Goal: Task Accomplishment & Management: Complete application form

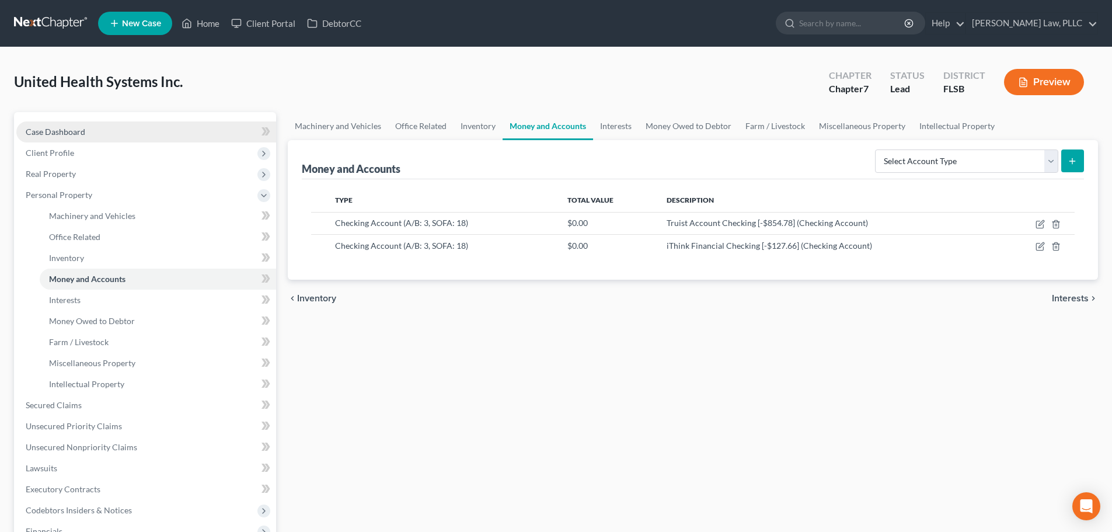
click at [123, 128] on link "Case Dashboard" at bounding box center [146, 131] width 260 height 21
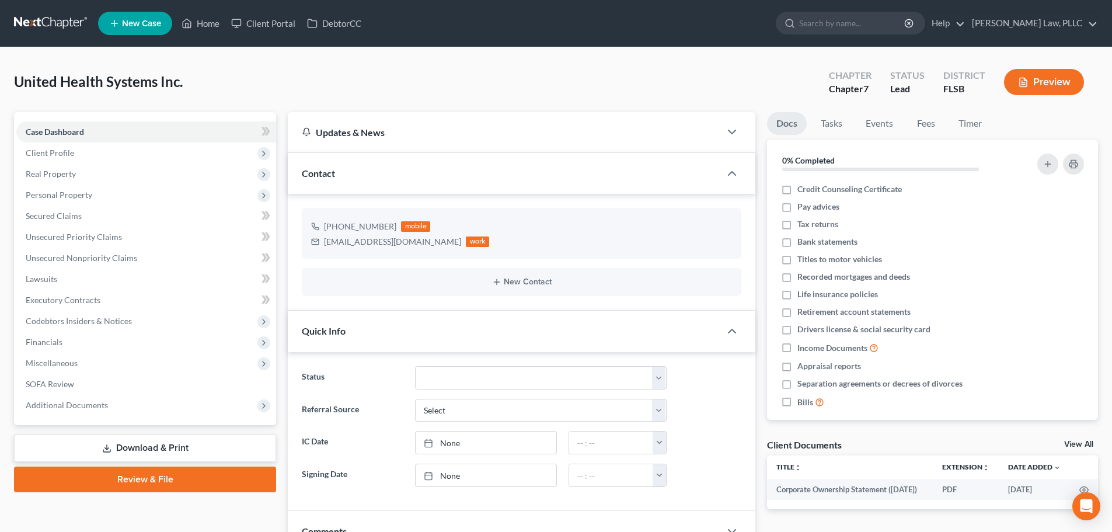
click at [170, 448] on link "Download & Print" at bounding box center [145, 447] width 262 height 27
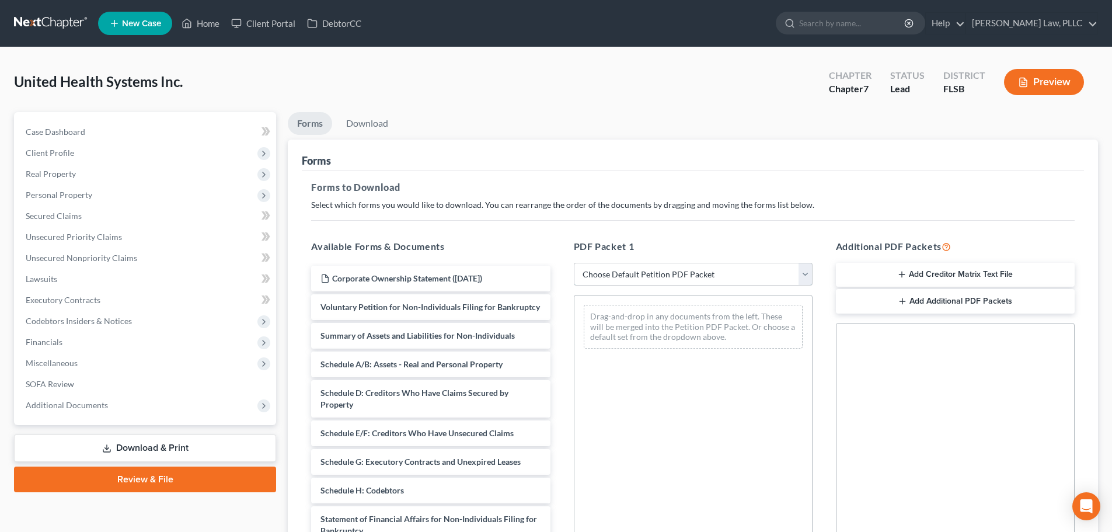
click at [625, 276] on select "Choose Default Petition PDF Packet Complete Bankruptcy Petition (all forms and …" at bounding box center [693, 274] width 239 height 23
select select "0"
click at [574, 263] on select "Choose Default Petition PDF Packet Complete Bankruptcy Petition (all forms and …" at bounding box center [693, 274] width 239 height 23
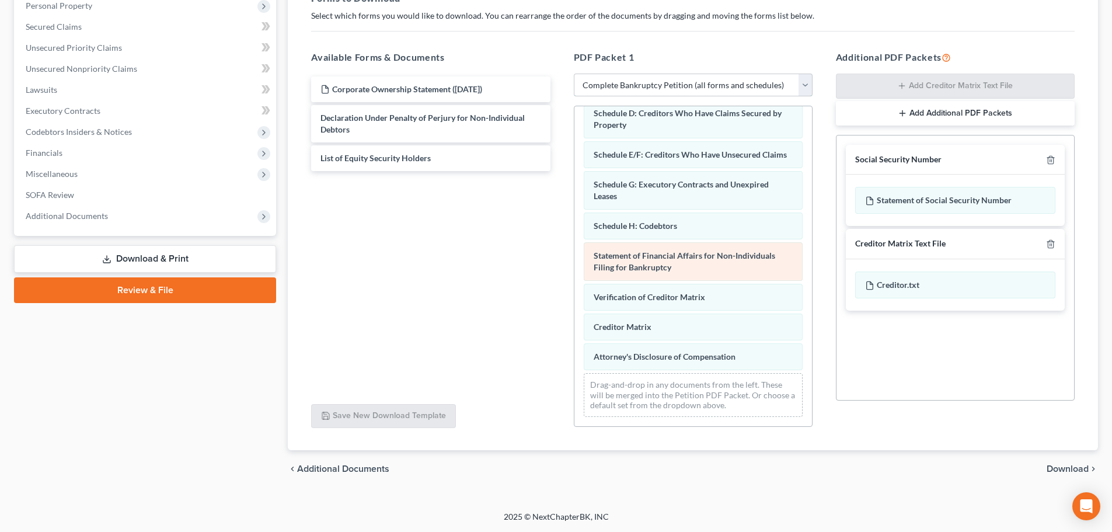
scroll to position [140, 0]
click at [187, 263] on link "Download & Print" at bounding box center [145, 258] width 262 height 27
click at [1068, 470] on span "Download" at bounding box center [1068, 468] width 42 height 9
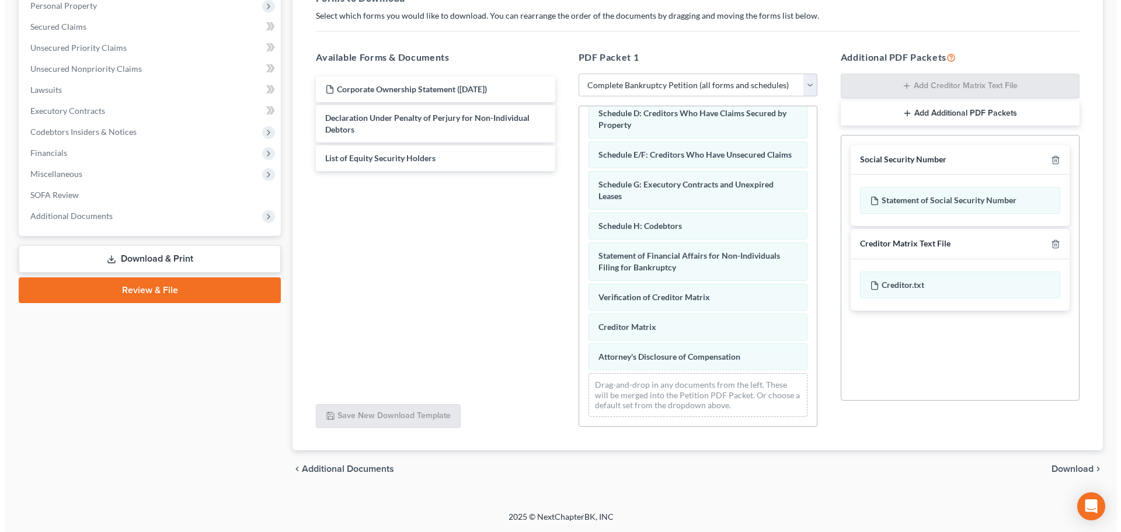
scroll to position [5, 0]
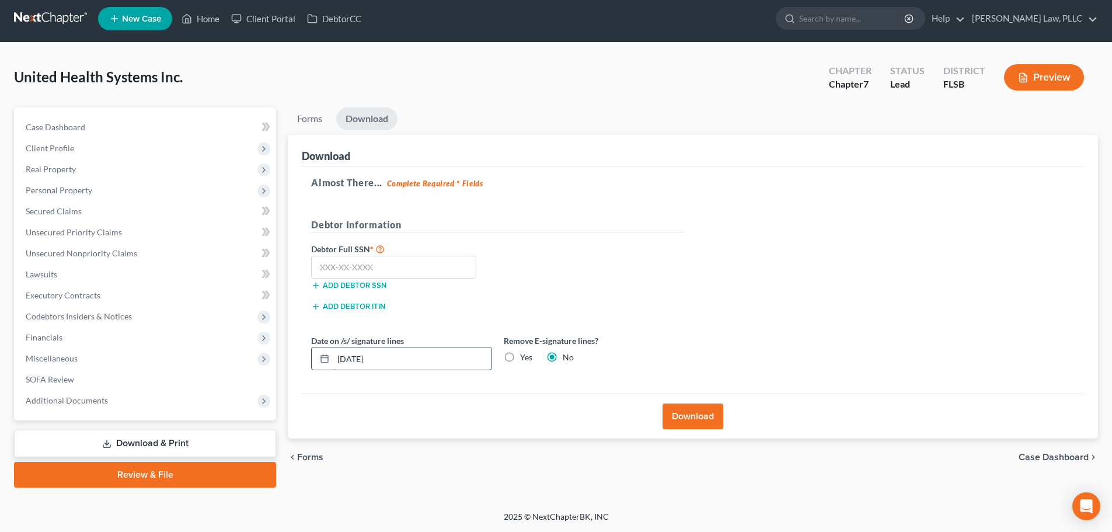
click at [405, 362] on input "[DATE]" at bounding box center [412, 358] width 158 height 22
click at [360, 358] on input "[DATE]" at bounding box center [412, 358] width 158 height 22
type input "[DATE]"
click at [691, 415] on button "Download" at bounding box center [693, 417] width 61 height 26
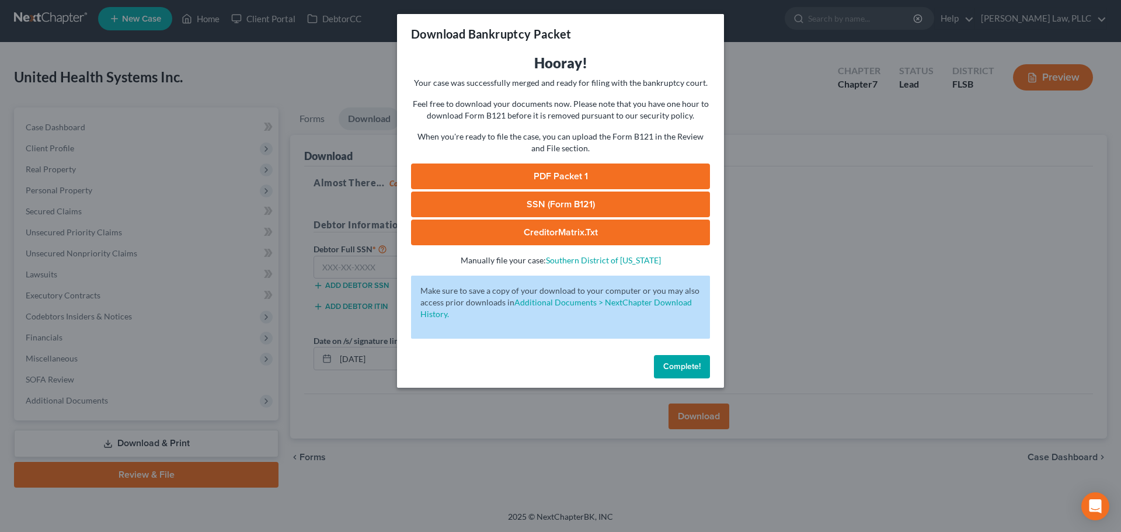
click at [559, 231] on link "CreditorMatrix.txt" at bounding box center [560, 233] width 299 height 26
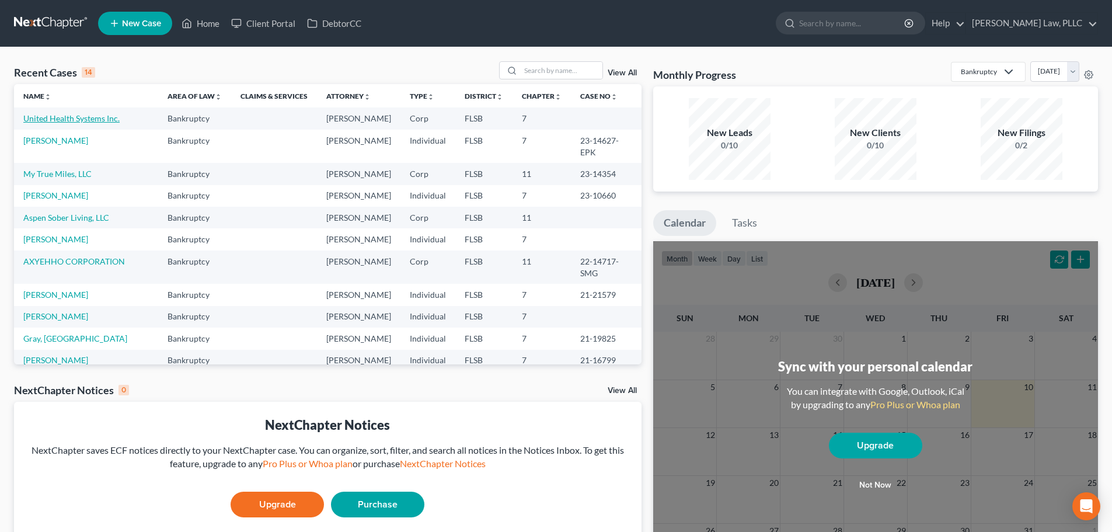
click at [108, 119] on link "United Health Systems Inc." at bounding box center [71, 118] width 96 height 10
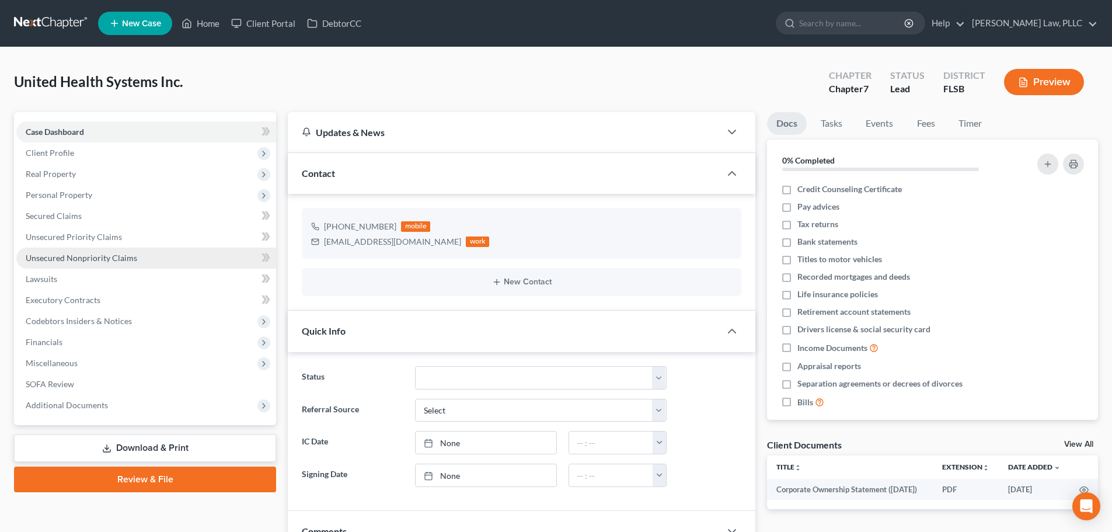
click at [85, 254] on span "Unsecured Nonpriority Claims" at bounding box center [82, 258] width 112 height 10
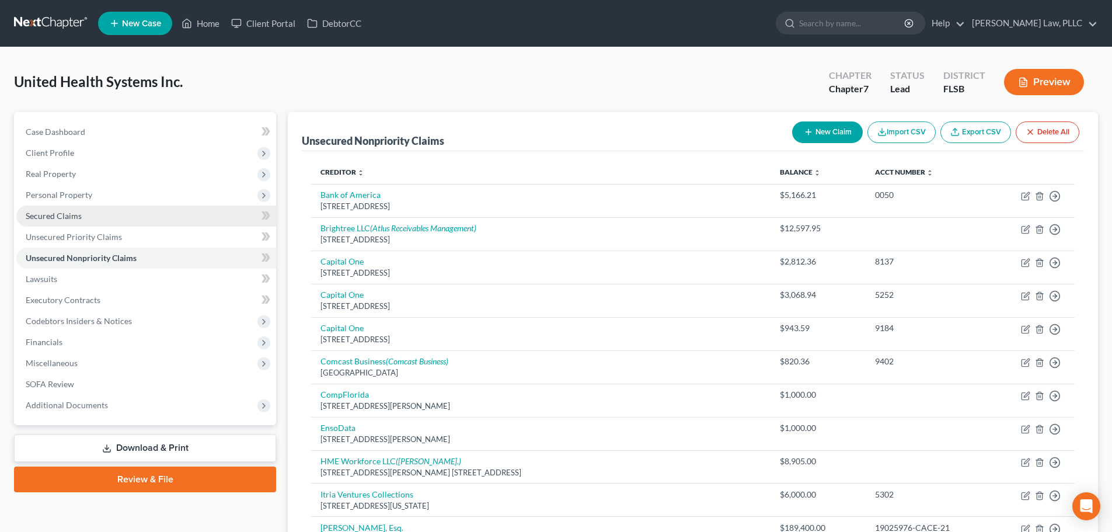
click at [82, 217] on link "Secured Claims" at bounding box center [146, 216] width 260 height 21
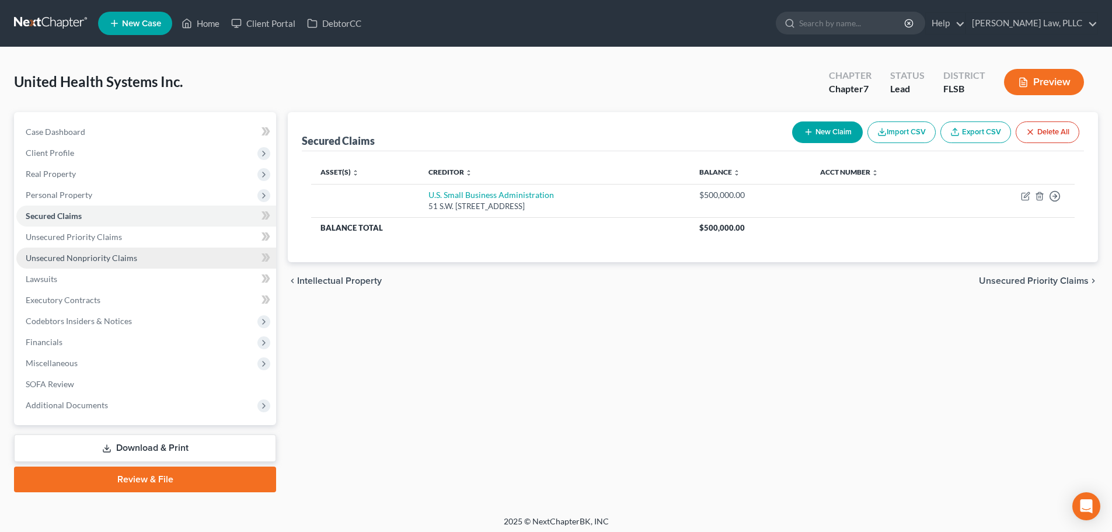
click at [82, 259] on span "Unsecured Nonpriority Claims" at bounding box center [82, 258] width 112 height 10
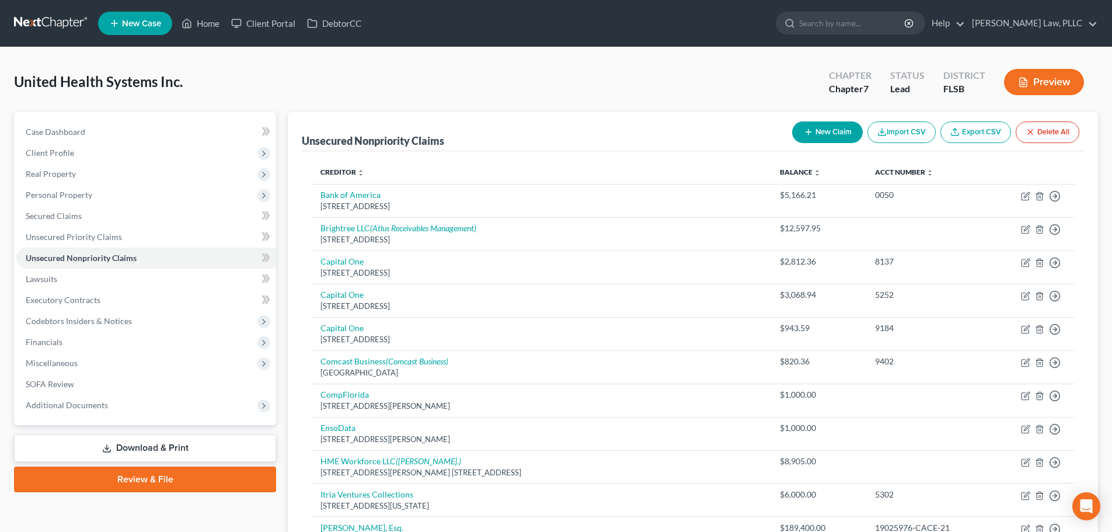
click at [817, 134] on button "New Claim" at bounding box center [827, 132] width 71 height 22
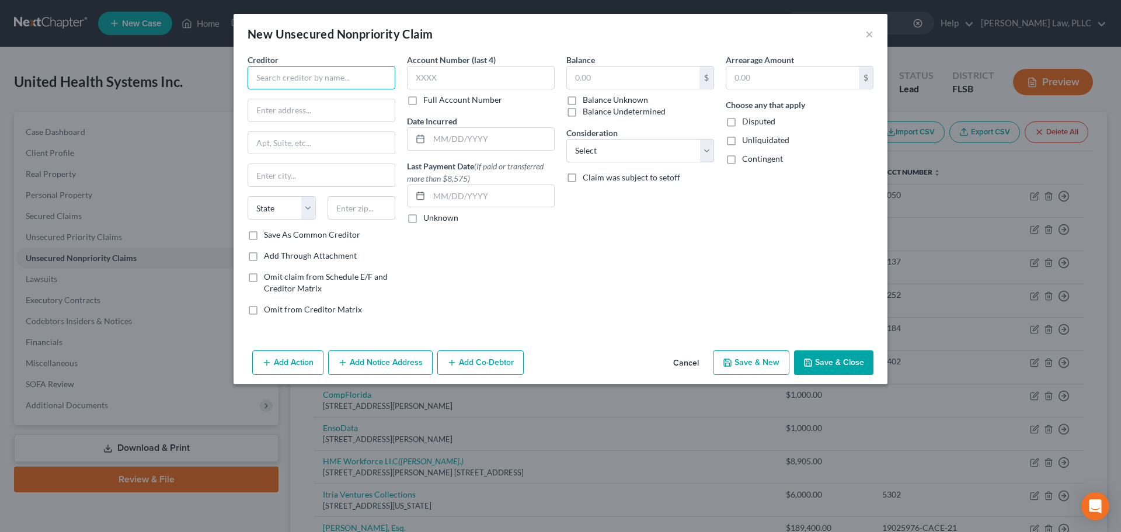
click at [292, 74] on input "text" at bounding box center [322, 77] width 148 height 23
type input "NikoHealth"
click at [284, 108] on input "text" at bounding box center [321, 110] width 147 height 22
type input "1000 NJ-35"
type input "Ste. 100"
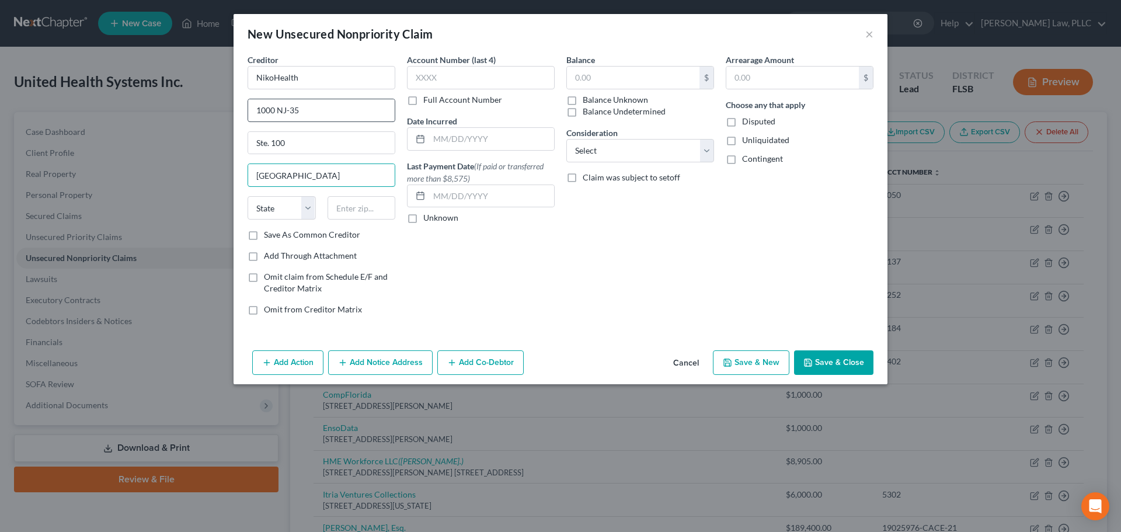
type input "Middletown"
select select "33"
type input "07748"
click at [399, 363] on button "Add Notice Address" at bounding box center [380, 362] width 105 height 25
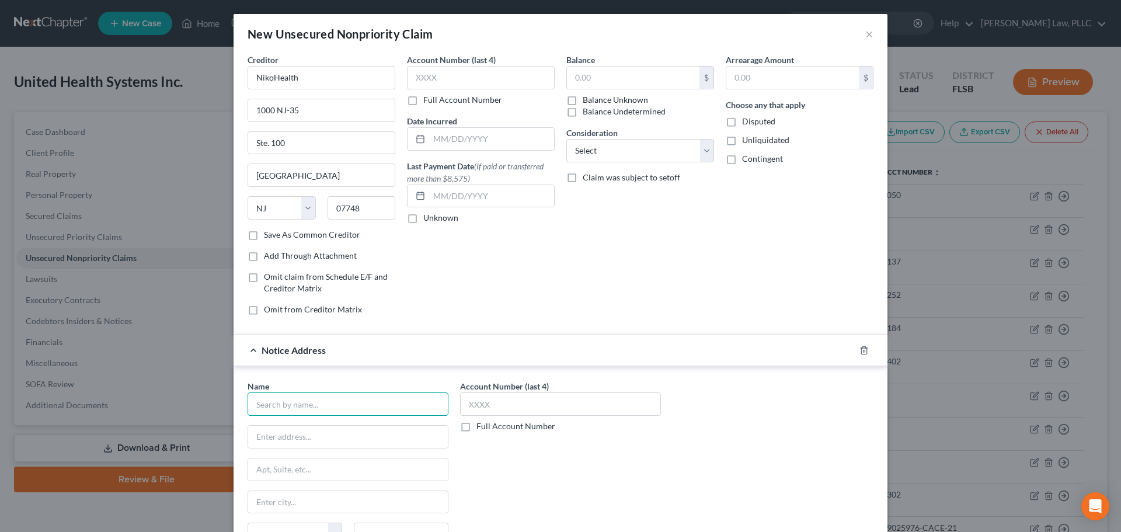
click at [308, 402] on input "text" at bounding box center [348, 403] width 201 height 23
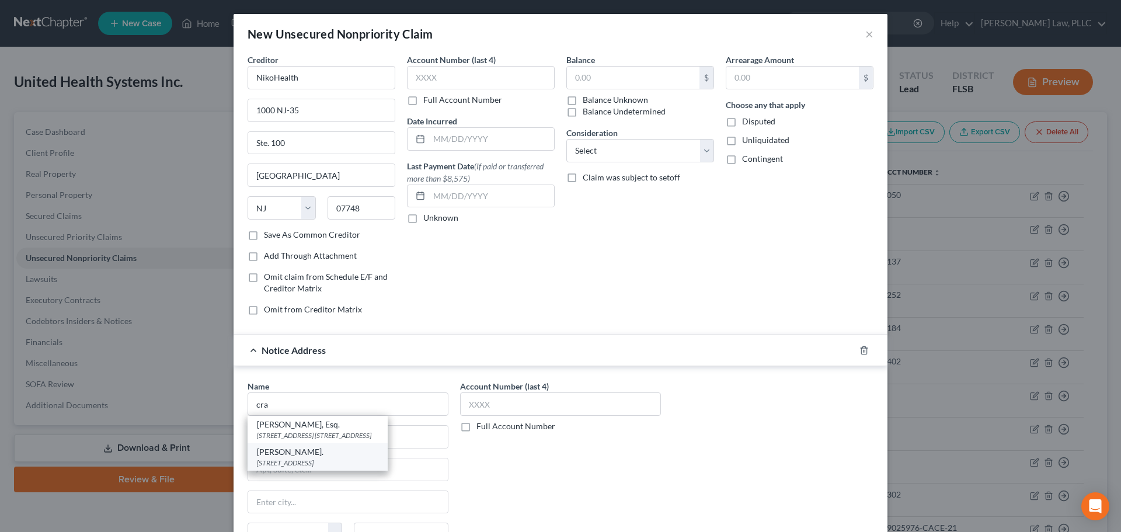
click at [304, 458] on div "Craig Sobel Esq." at bounding box center [317, 452] width 121 height 12
type input "Craig Sobel Esq."
type input "200 S. Broad St."
type input "Suite 550"
type input "Philadelphia"
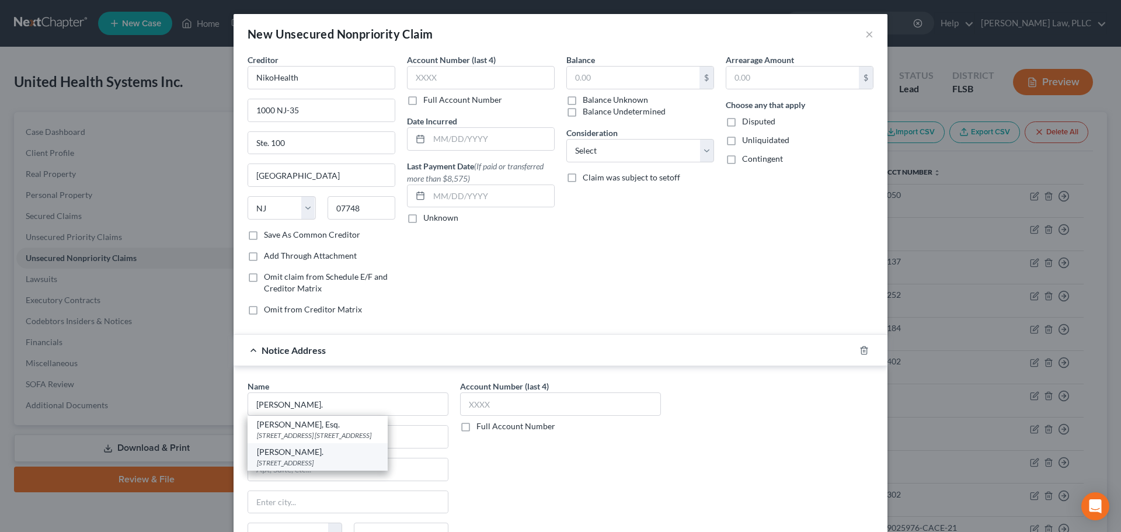
select select "39"
type input "19102"
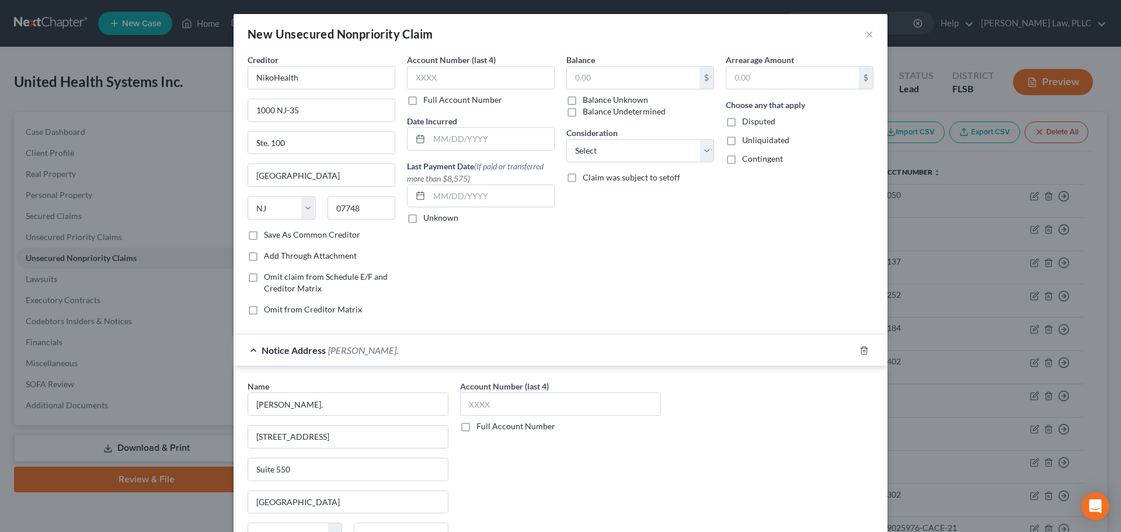
click at [583, 100] on label "Balance Unknown" at bounding box center [615, 100] width 65 height 12
click at [587, 100] on input "Balance Unknown" at bounding box center [591, 98] width 8 height 8
checkbox input "true"
type input "0.00"
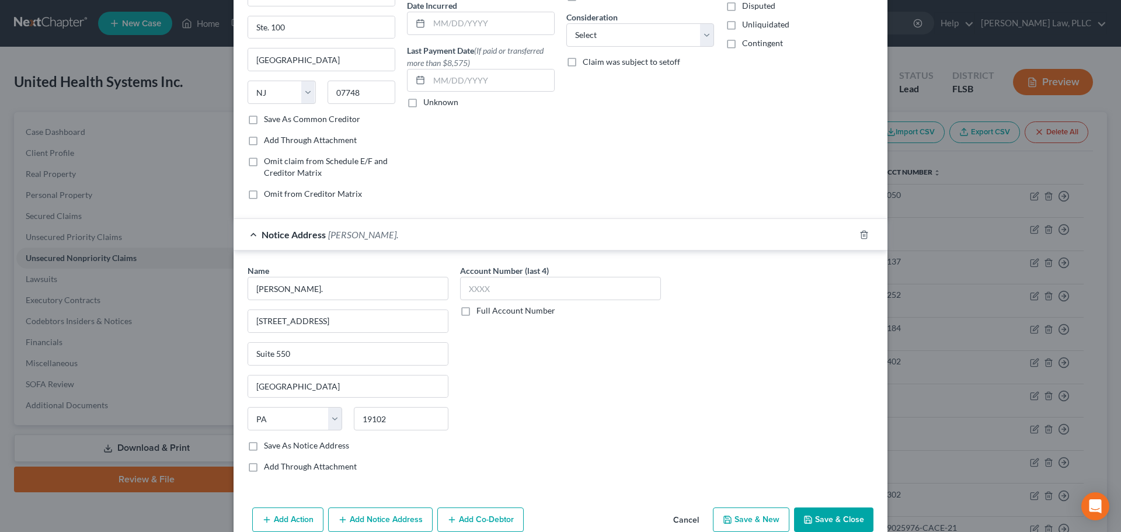
scroll to position [139, 0]
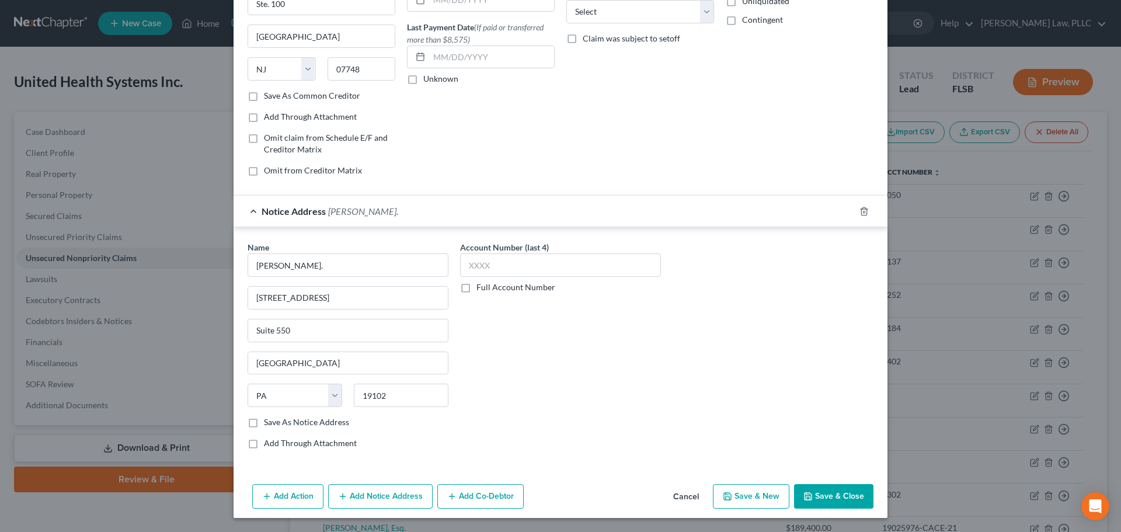
click at [825, 496] on button "Save & Close" at bounding box center [833, 496] width 79 height 25
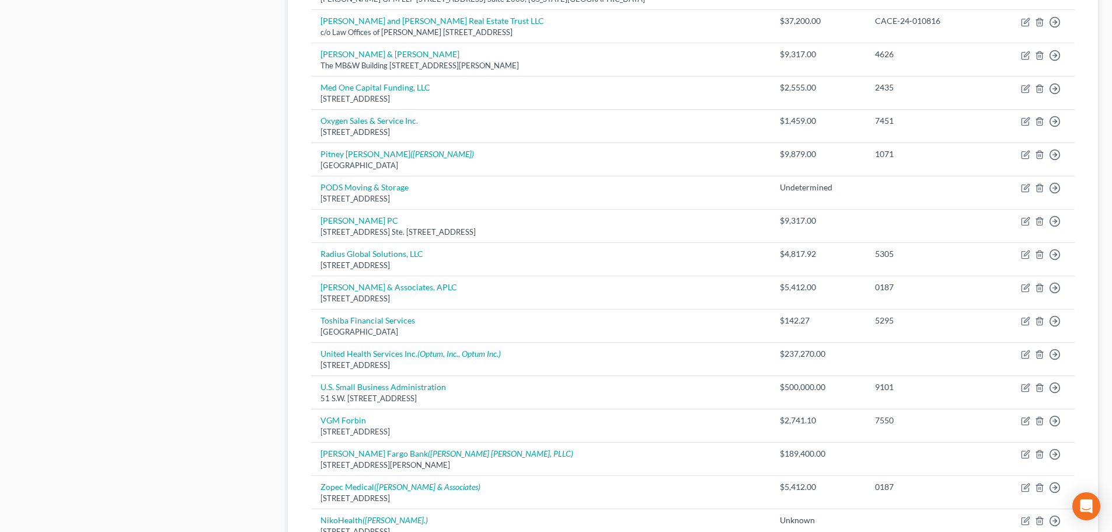
scroll to position [677, 0]
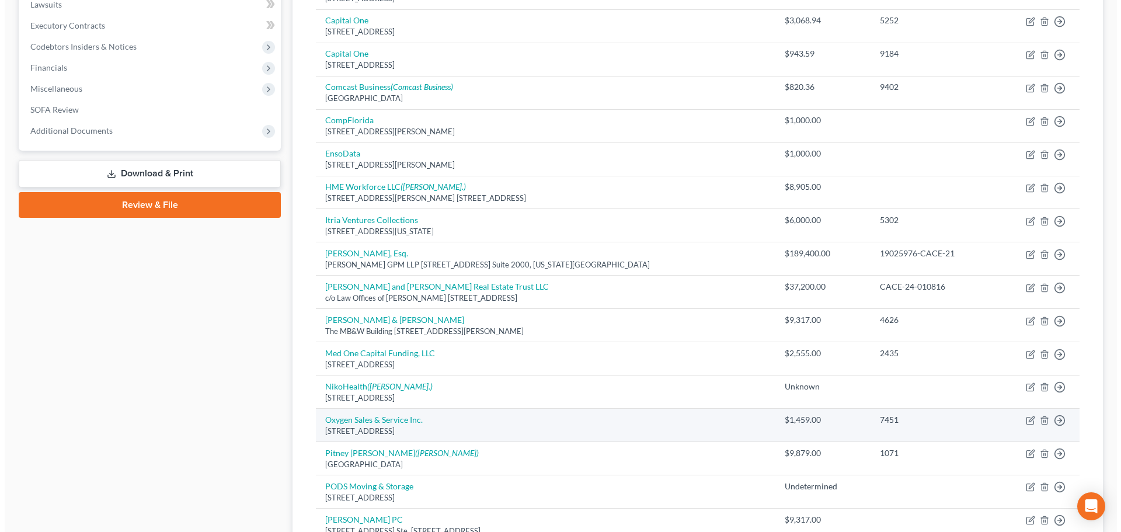
scroll to position [210, 0]
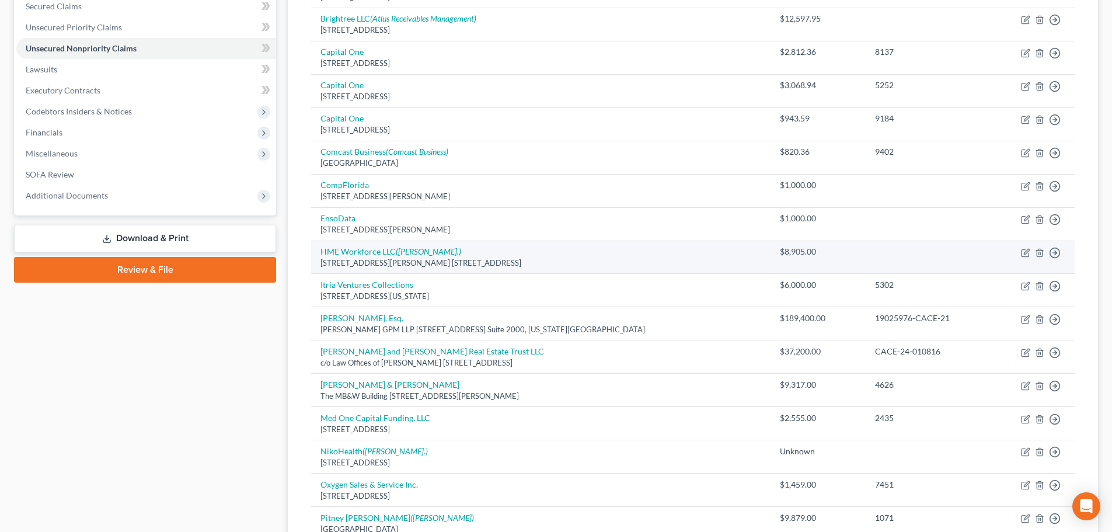
click at [420, 258] on div "214 W. Montgomery Ave. Ste. 5, Philadelphia, PA 19122" at bounding box center [541, 263] width 440 height 11
click at [420, 248] on icon "(Craig Sobel Esq.)" at bounding box center [428, 251] width 65 height 10
select select "39"
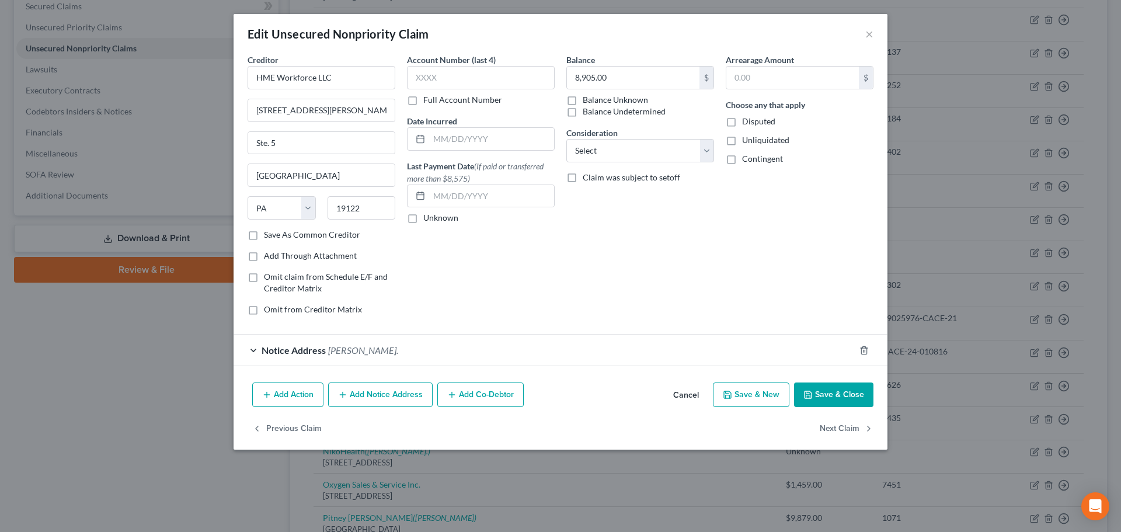
click at [317, 349] on span "Notice Address" at bounding box center [294, 350] width 64 height 11
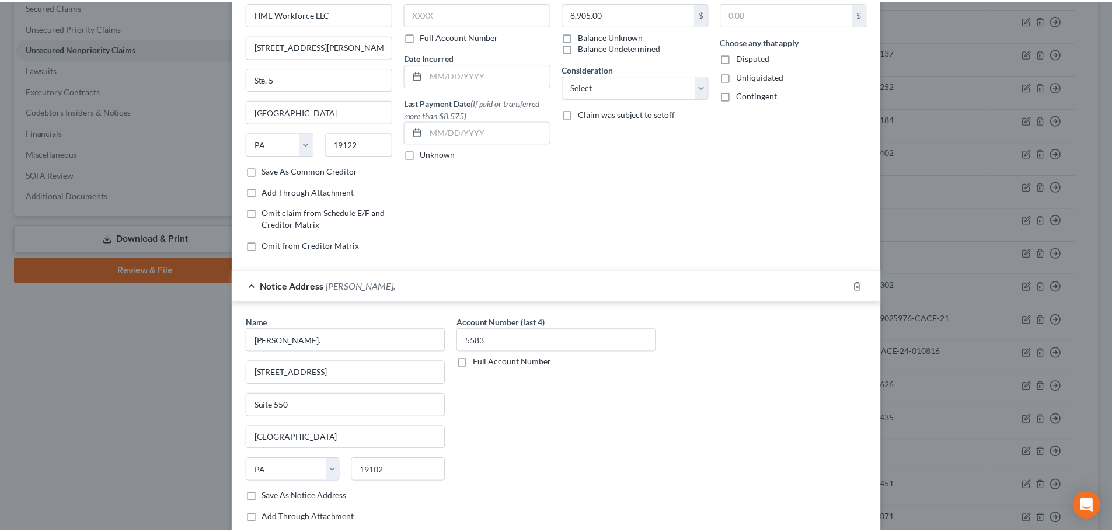
scroll to position [0, 0]
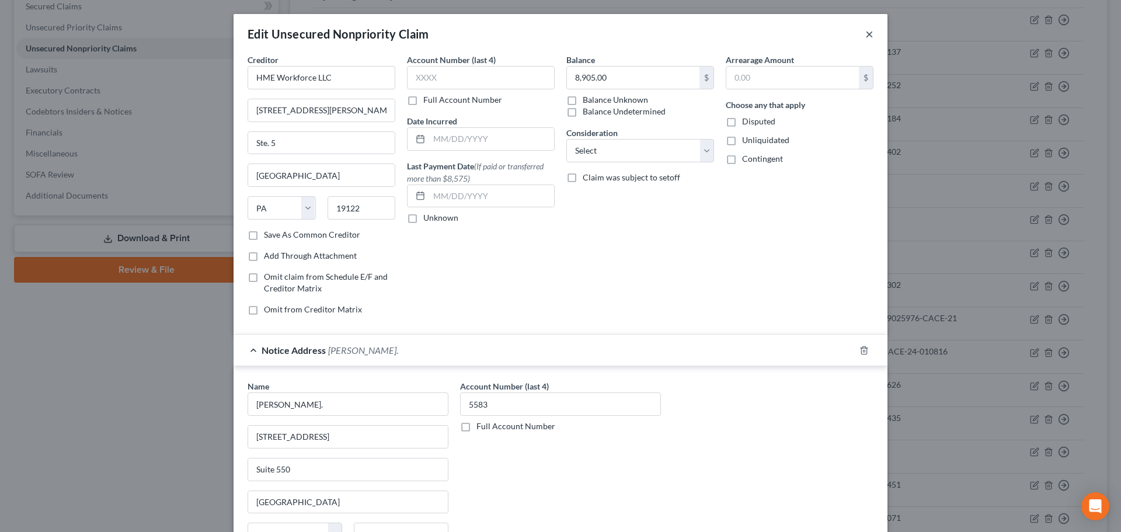
click at [865, 33] on button "×" at bounding box center [869, 34] width 8 height 14
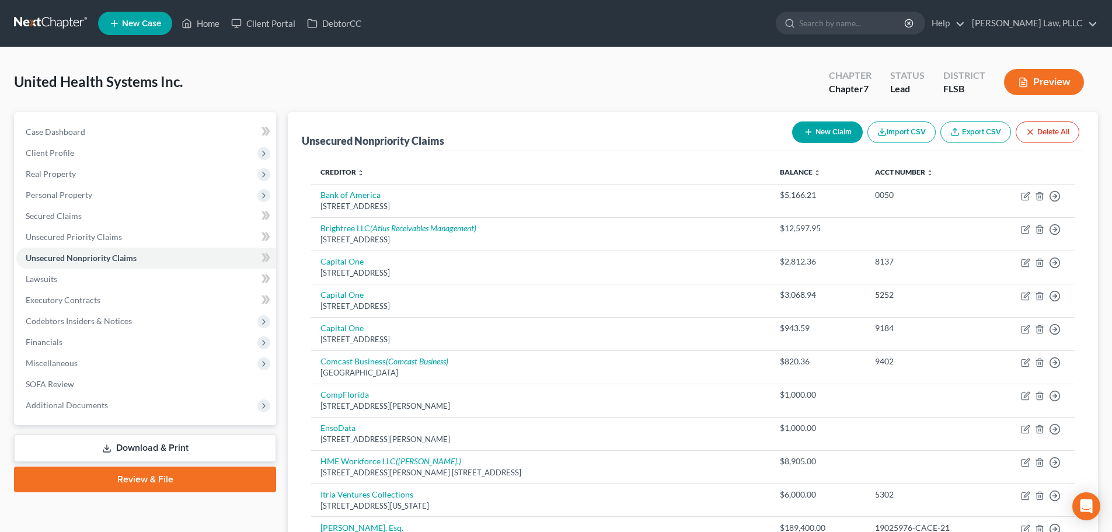
click at [169, 446] on link "Download & Print" at bounding box center [145, 447] width 262 height 27
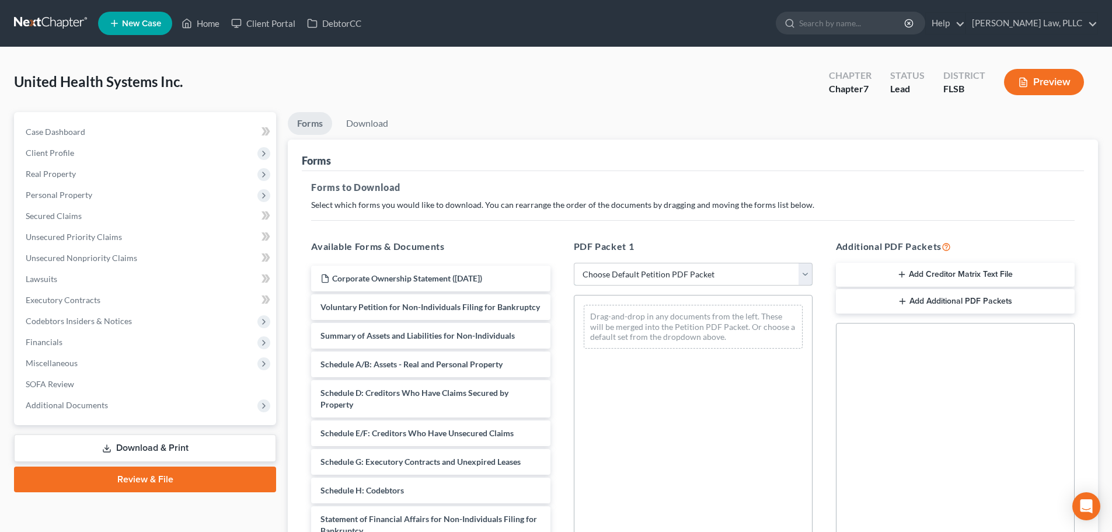
click at [617, 267] on select "Choose Default Petition PDF Packet Complete Bankruptcy Petition (all forms and …" at bounding box center [693, 274] width 239 height 23
select select "0"
click at [574, 263] on select "Choose Default Petition PDF Packet Complete Bankruptcy Petition (all forms and …" at bounding box center [693, 274] width 239 height 23
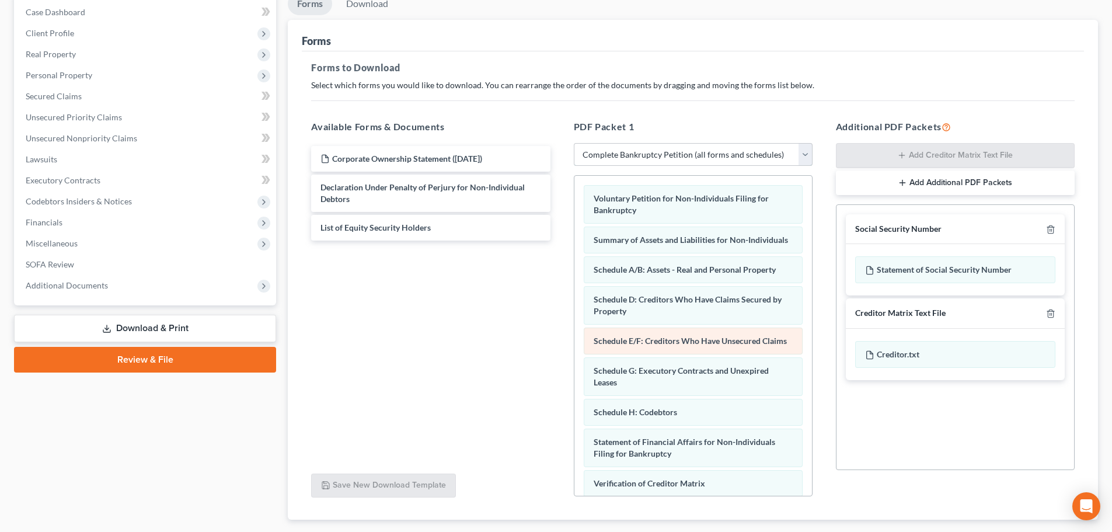
scroll to position [189, 0]
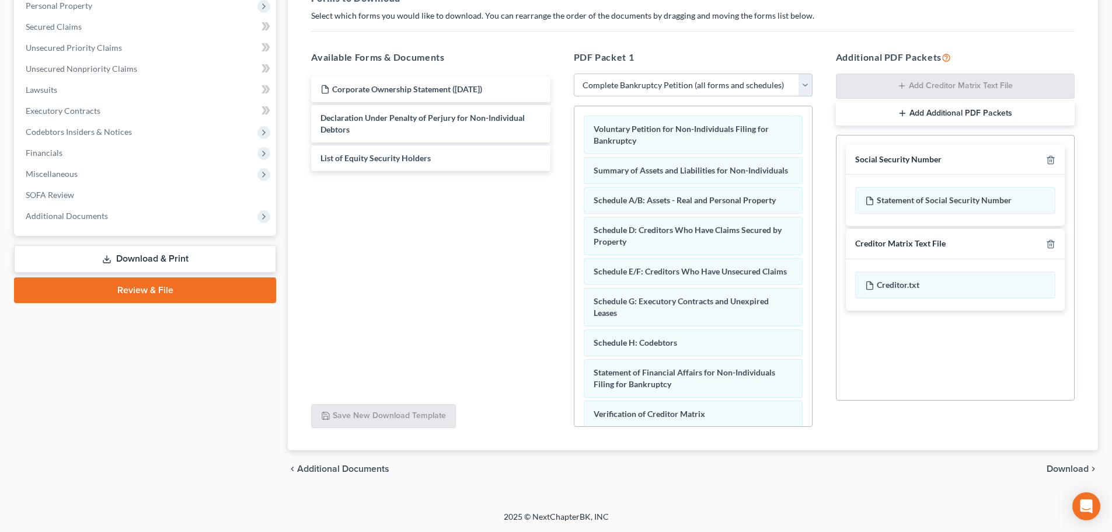
click at [1069, 464] on span "Download" at bounding box center [1068, 468] width 42 height 9
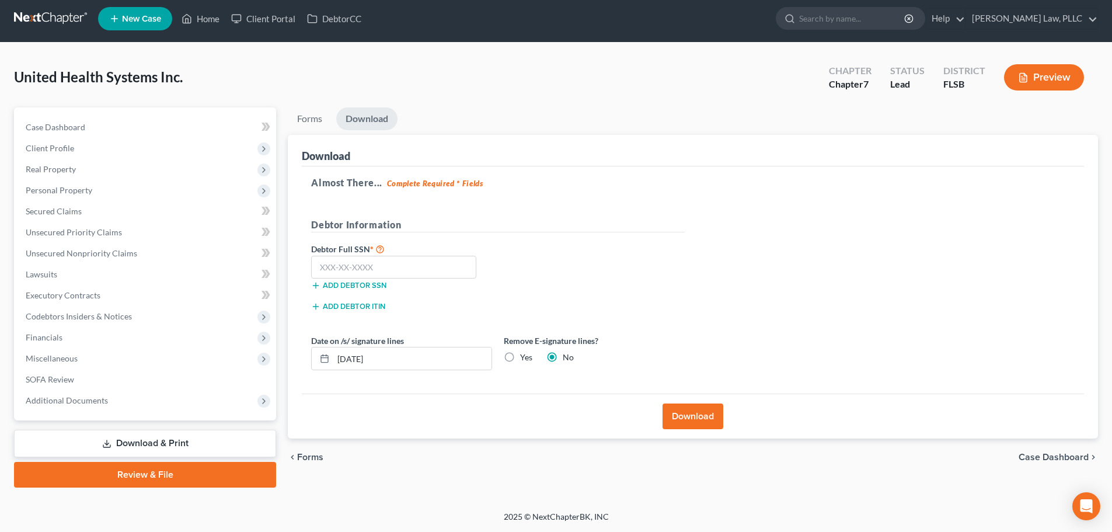
scroll to position [5, 0]
click at [359, 357] on input "[DATE]" at bounding box center [412, 358] width 158 height 22
type input "[DATE]"
click at [690, 412] on button "Download" at bounding box center [693, 417] width 61 height 26
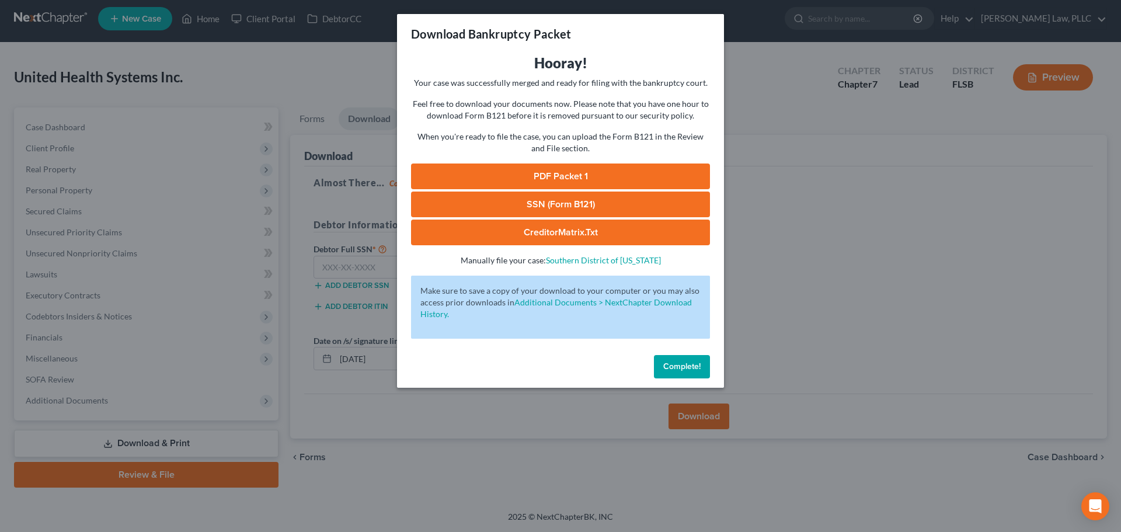
click at [579, 175] on link "PDF Packet 1" at bounding box center [560, 177] width 299 height 26
click at [564, 227] on link "CreditorMatrix.txt" at bounding box center [560, 233] width 299 height 26
click at [678, 367] on span "Complete!" at bounding box center [681, 366] width 37 height 10
